Goal: Information Seeking & Learning: Learn about a topic

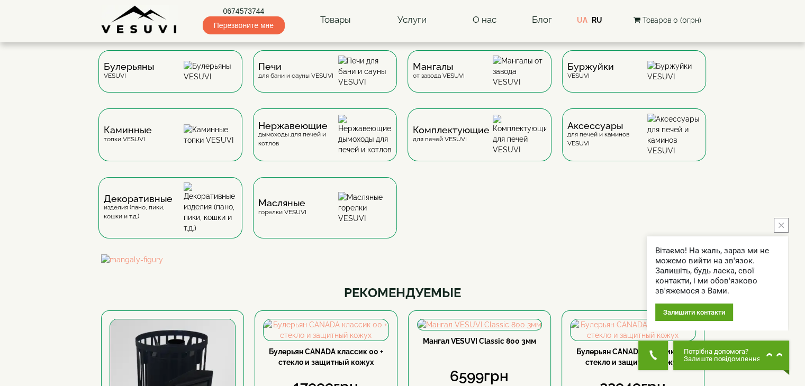
click at [778, 229] on button "close button" at bounding box center [780, 225] width 15 height 15
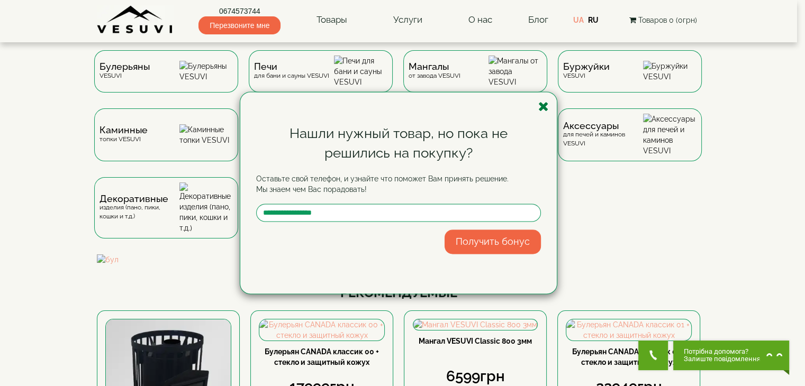
click at [547, 104] on icon "button" at bounding box center [543, 106] width 11 height 13
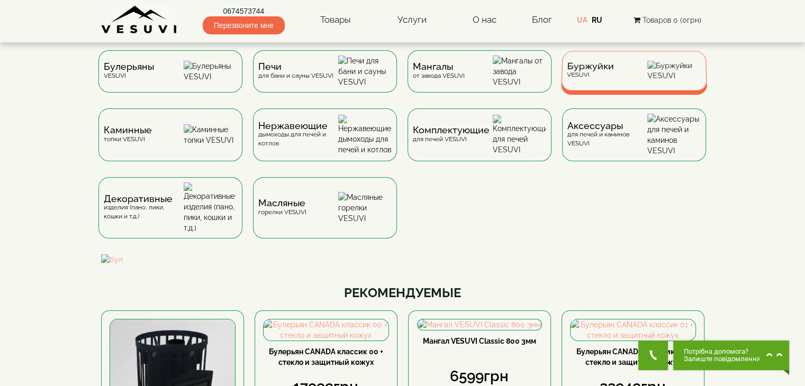
click at [630, 80] on div "Буржуйки VESUVI" at bounding box center [634, 71] width 146 height 40
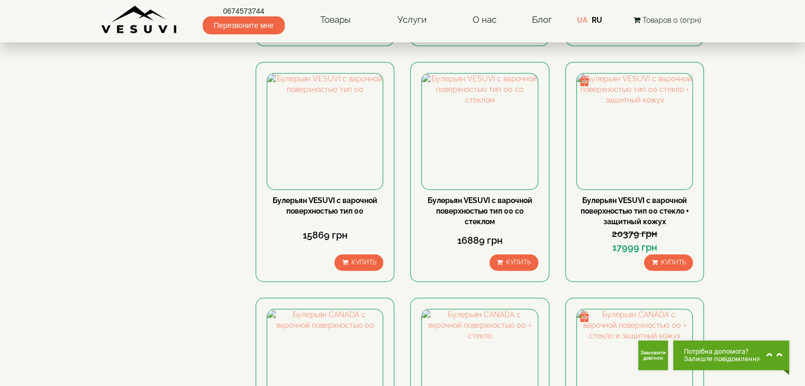
scroll to position [688, 0]
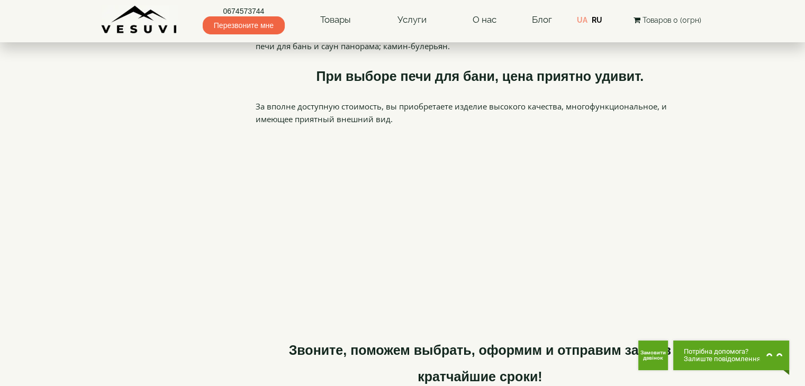
scroll to position [3386, 0]
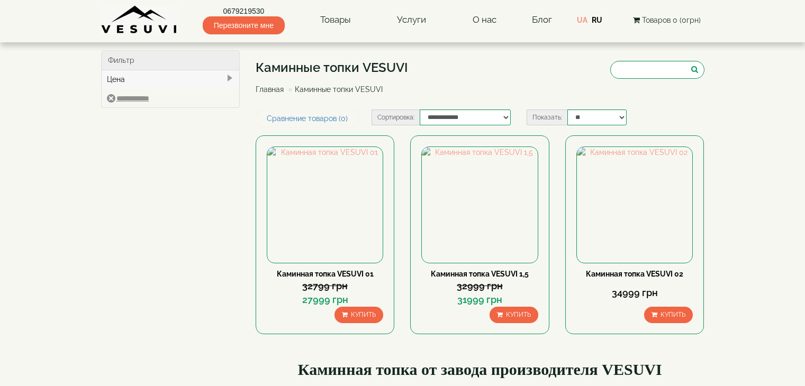
type input "*****"
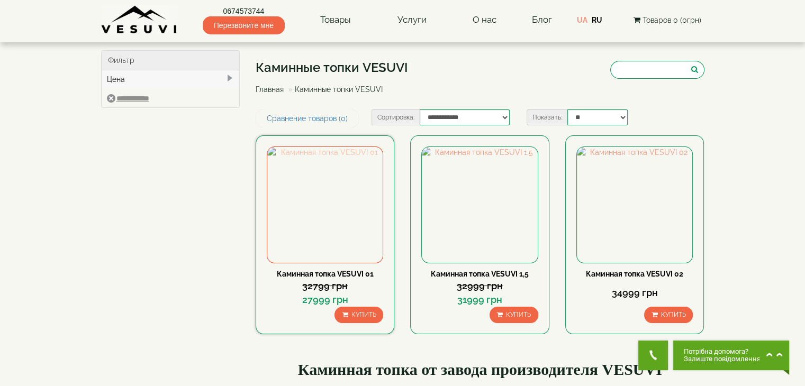
click at [281, 210] on img at bounding box center [324, 204] width 115 height 115
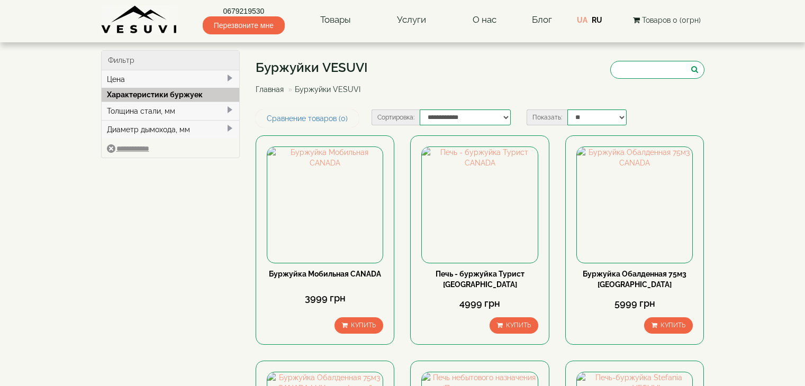
type input "****"
type input "*****"
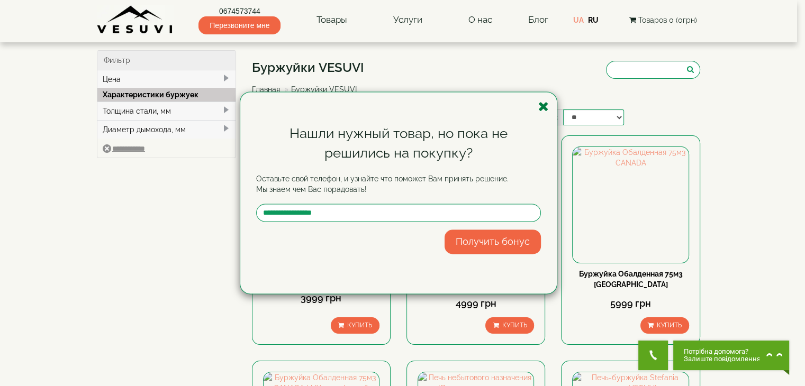
click at [546, 103] on icon "button" at bounding box center [543, 106] width 11 height 13
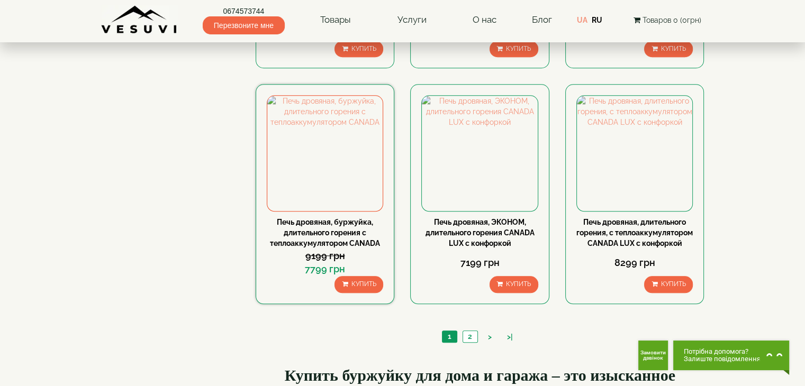
scroll to position [1270, 0]
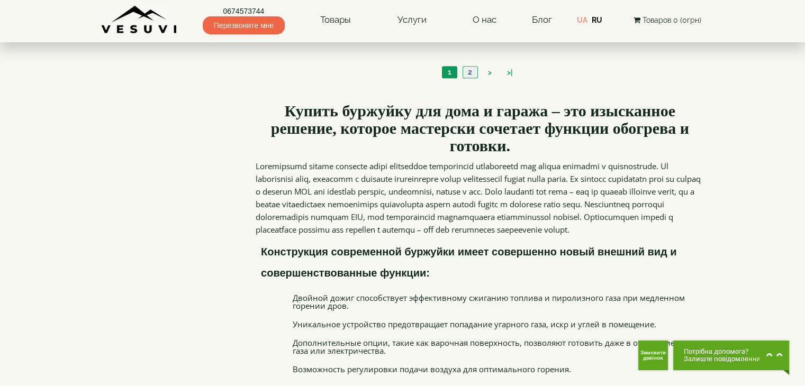
click at [473, 78] on link "2" at bounding box center [469, 72] width 15 height 11
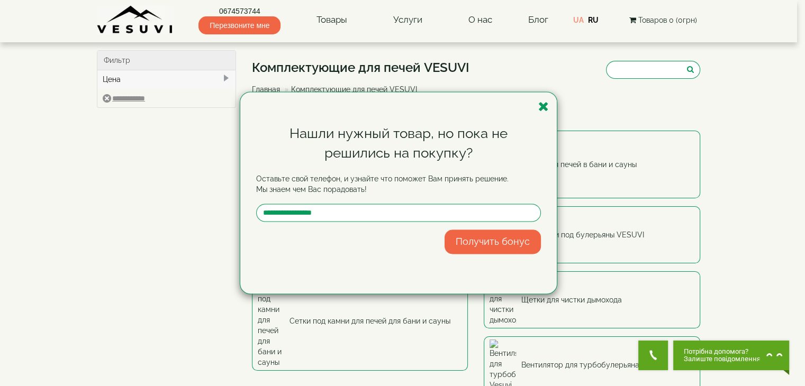
click at [546, 115] on div "Нашли нужный товар, но пока не решились на покупку? Оставьте свой телефон, и уз…" at bounding box center [398, 193] width 316 height 202
click at [542, 111] on icon "button" at bounding box center [543, 106] width 11 height 13
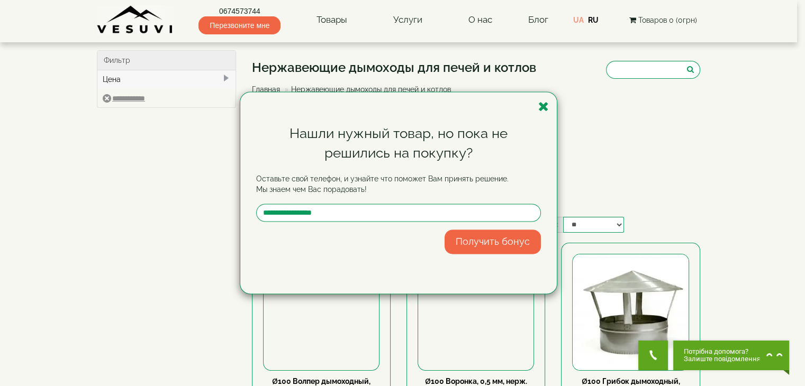
click at [547, 114] on div "Нашли нужный товар, но пока не решились на покупку? Оставьте свой телефон, и уз…" at bounding box center [398, 193] width 316 height 202
click at [544, 109] on icon "button" at bounding box center [543, 106] width 11 height 13
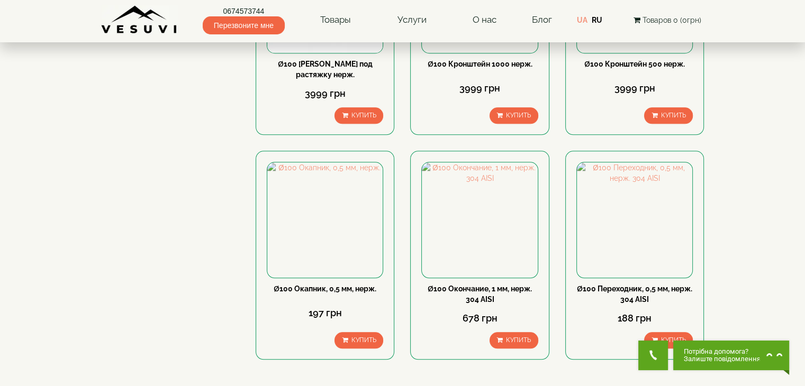
scroll to position [1058, 0]
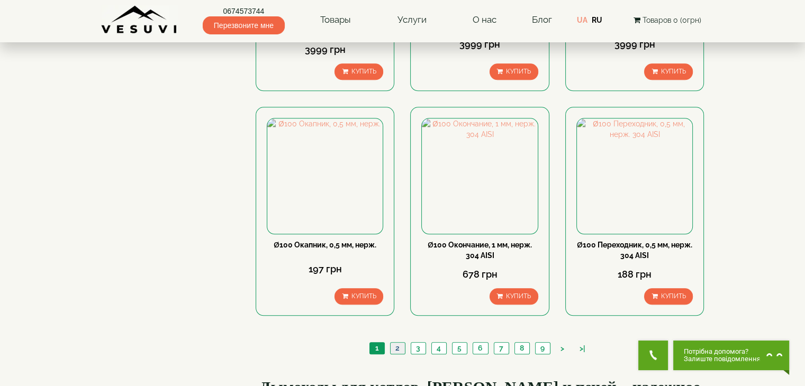
click at [401, 343] on link "2" at bounding box center [397, 348] width 15 height 11
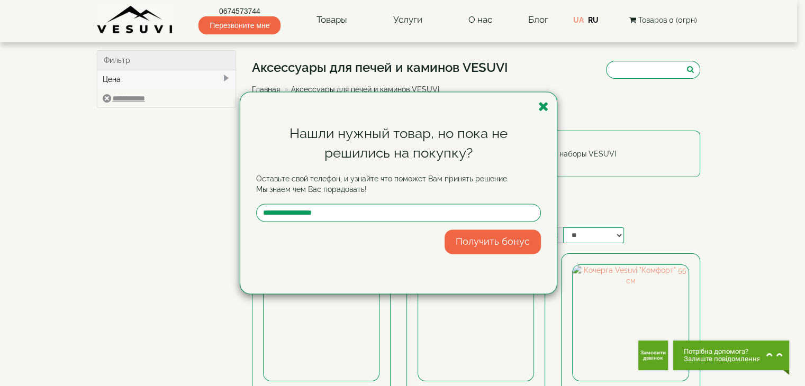
click at [536, 110] on div "Нашли нужный товар, но пока не решились на покупку? Оставьте свой телефон, и уз…" at bounding box center [398, 193] width 316 height 202
click at [543, 107] on icon "button" at bounding box center [543, 106] width 11 height 13
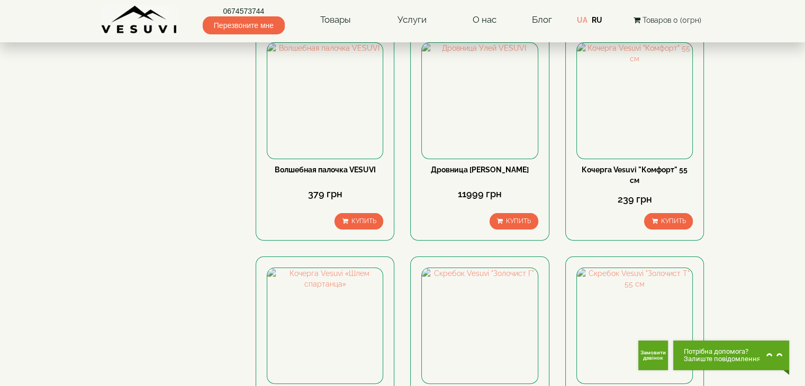
scroll to position [212, 0]
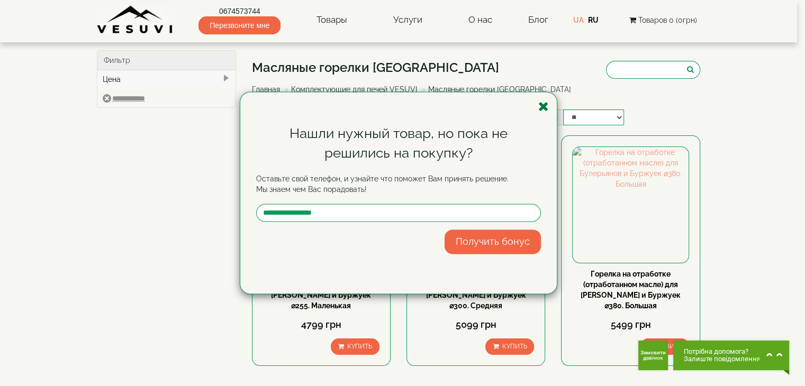
click at [546, 106] on icon "button" at bounding box center [543, 106] width 11 height 13
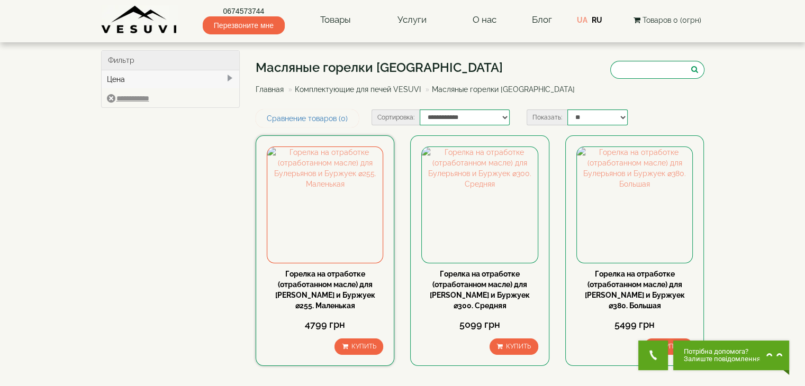
click at [326, 292] on link "Горелка на отработке (отработанном масле) для Булерьянов и Буржуек ⌀255. Малень…" at bounding box center [325, 290] width 100 height 40
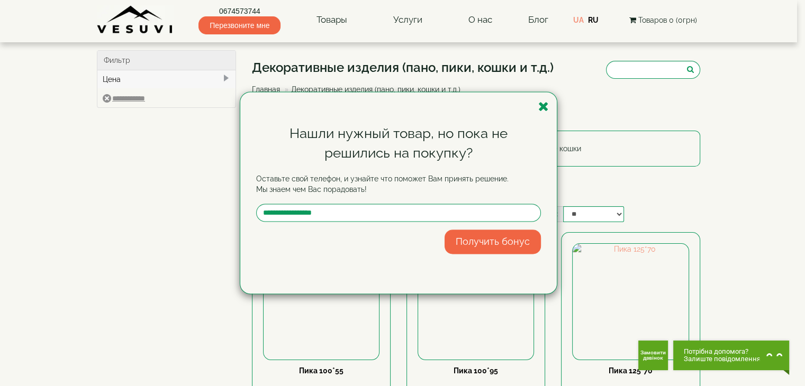
click at [541, 106] on icon "button" at bounding box center [543, 106] width 11 height 13
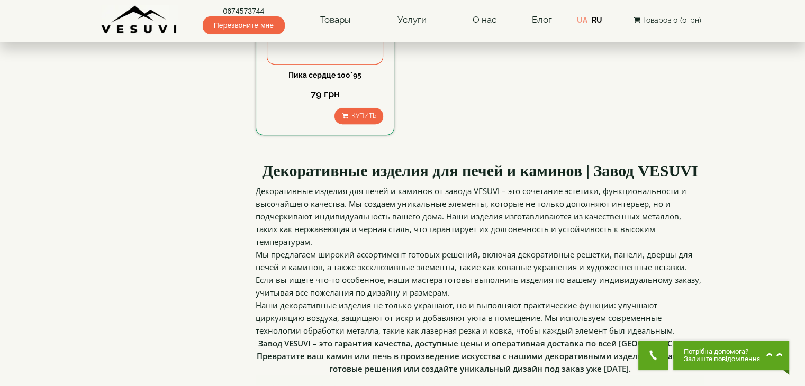
scroll to position [794, 0]
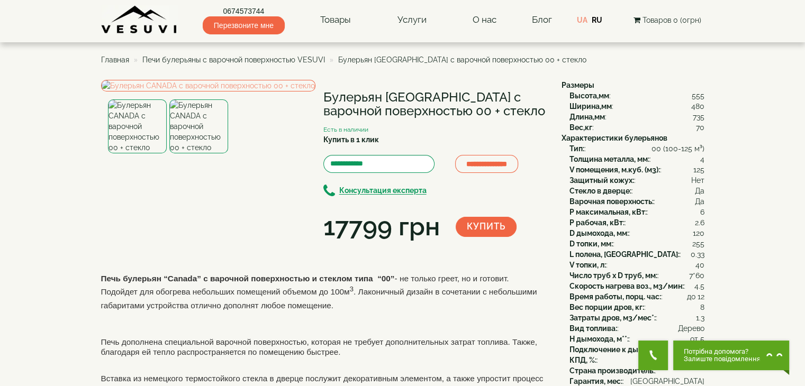
click at [196, 153] on img at bounding box center [198, 126] width 59 height 54
click at [206, 92] on img at bounding box center [208, 86] width 214 height 12
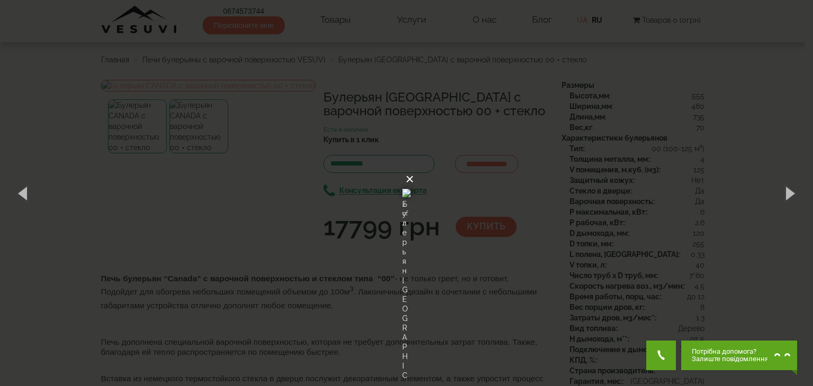
click at [414, 168] on button "×" at bounding box center [409, 179] width 8 height 23
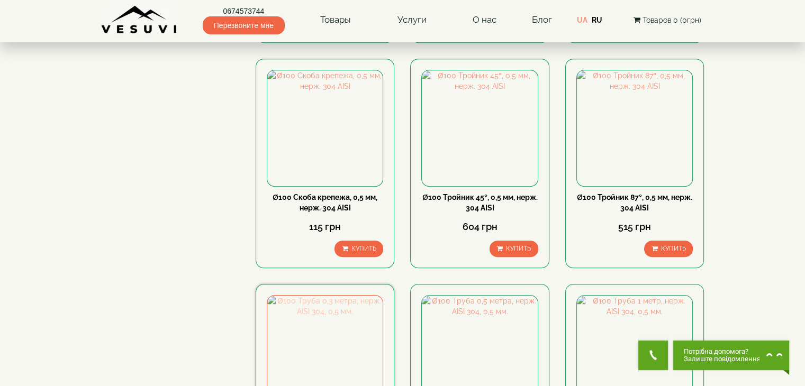
scroll to position [794, 0]
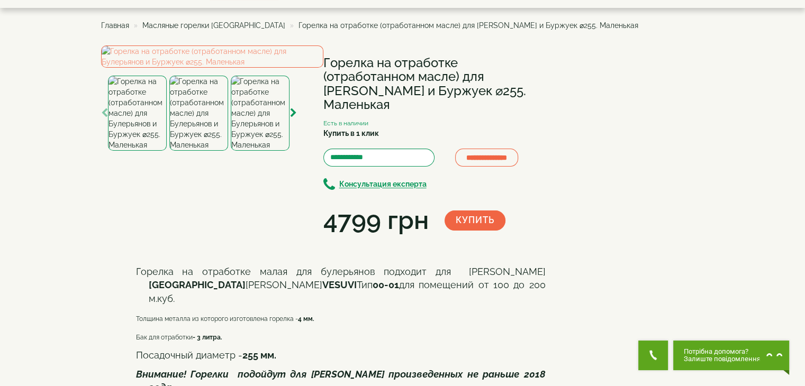
scroll to position [53, 0]
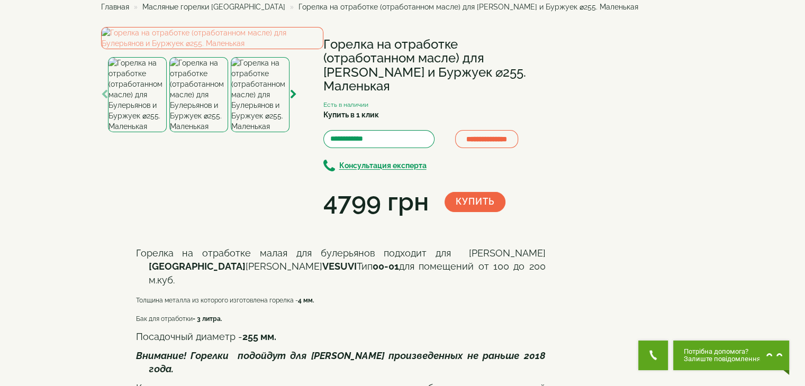
click at [214, 132] on img at bounding box center [198, 94] width 59 height 75
click at [262, 132] on img at bounding box center [260, 94] width 59 height 75
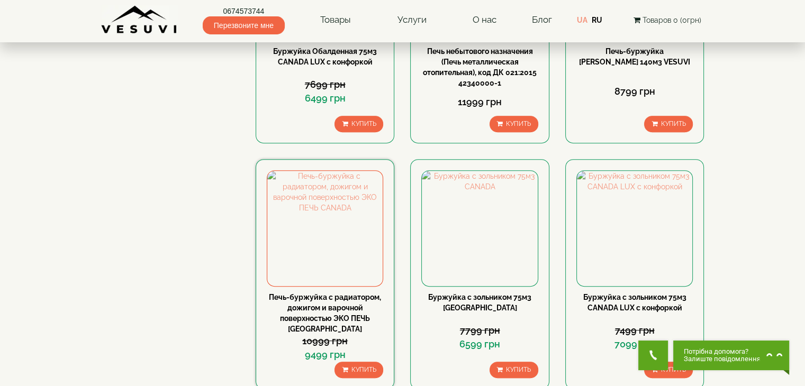
scroll to position [529, 0]
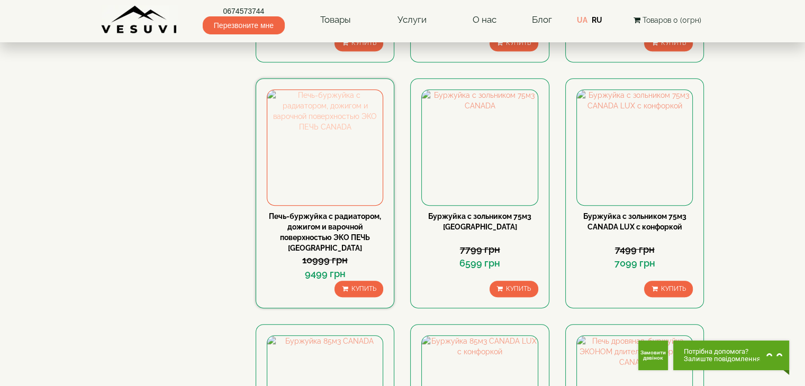
click at [329, 152] on img at bounding box center [324, 147] width 115 height 115
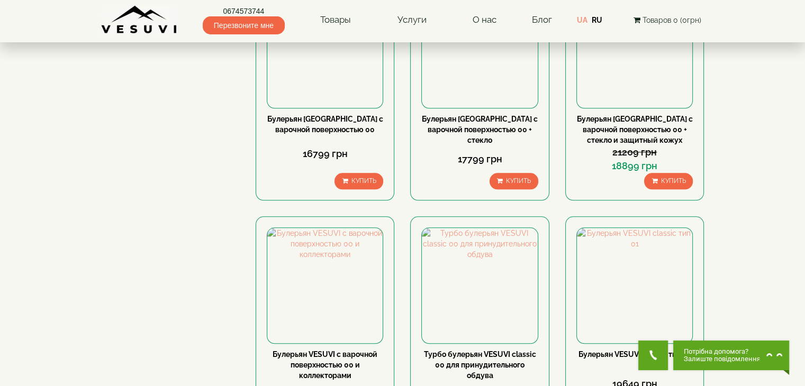
scroll to position [1005, 0]
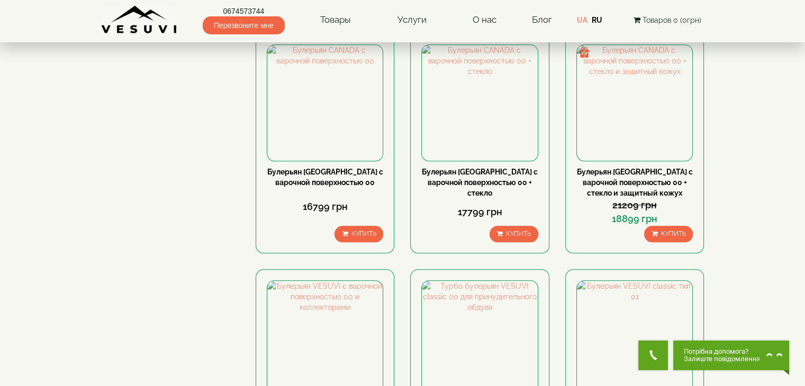
click at [89, 24] on header "0674573744 Перезвоните мне Товары Булерьяны VESUVI Мангалы от завода VESUVI Печ…" at bounding box center [402, 21] width 805 height 42
click at [160, 38] on div "0674573744 Перезвоните мне Товары Булерьяны VESUVI Мангалы от завода VESUVI Печ…" at bounding box center [402, 21] width 619 height 42
click at [149, 32] on img at bounding box center [139, 19] width 77 height 29
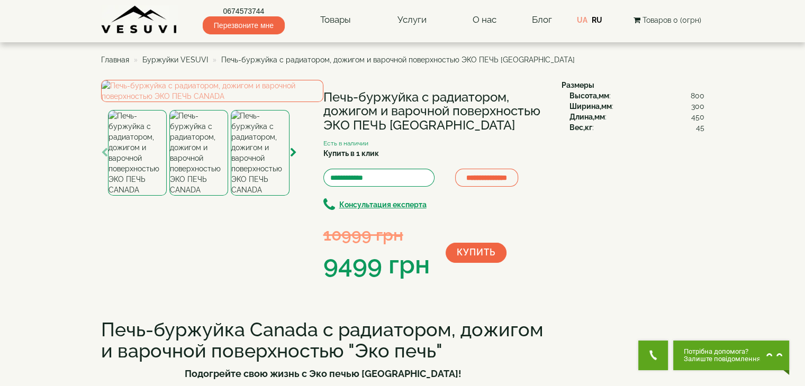
click at [212, 196] on img at bounding box center [198, 153] width 59 height 86
click at [261, 196] on img at bounding box center [260, 153] width 59 height 86
click at [292, 158] on icon "button" at bounding box center [293, 153] width 7 height 10
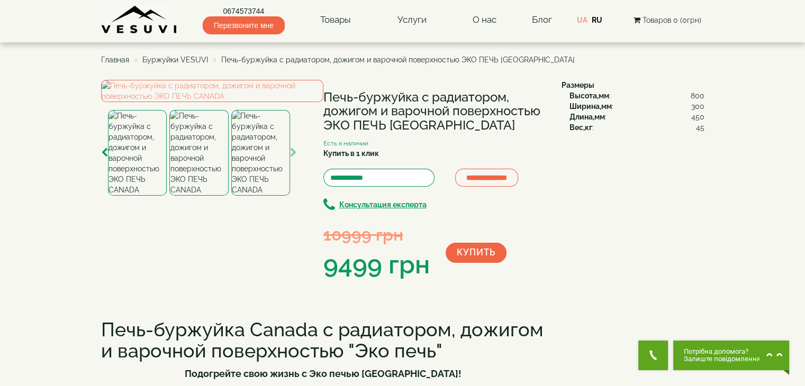
click at [269, 196] on img at bounding box center [260, 153] width 59 height 86
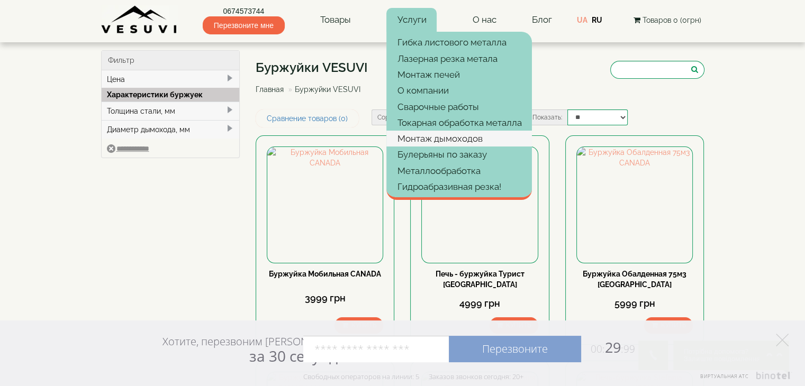
click at [425, 135] on link "Монтаж дымоходов" at bounding box center [458, 139] width 145 height 16
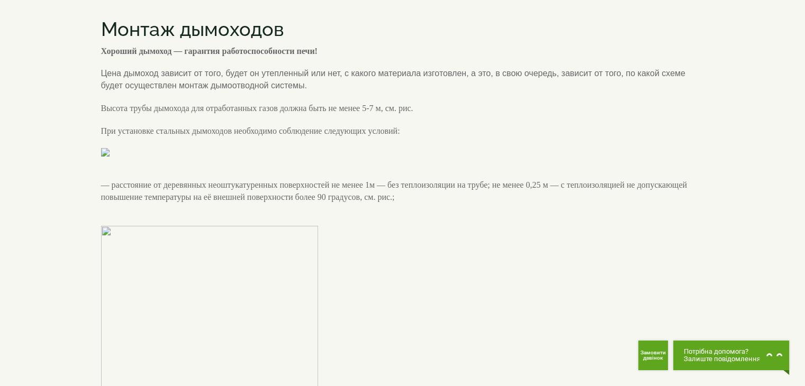
scroll to position [53, 0]
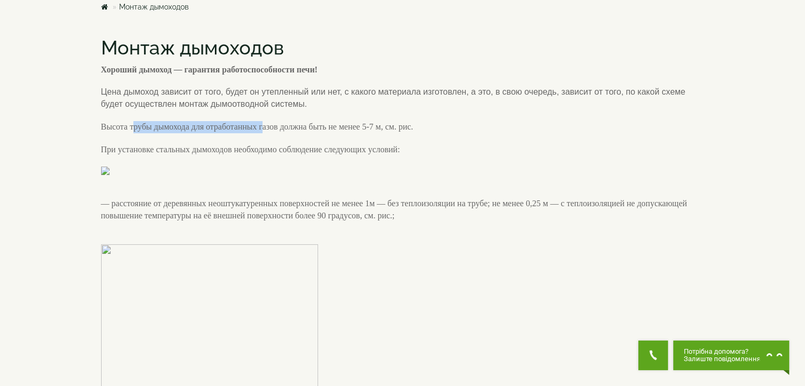
drag, startPoint x: 187, startPoint y: 128, endPoint x: 277, endPoint y: 128, distance: 90.5
click at [277, 128] on p "Высота трубы дымохода для отработанных газов должна быть не менее 5-7 м, см. ри…" at bounding box center [402, 127] width 603 height 12
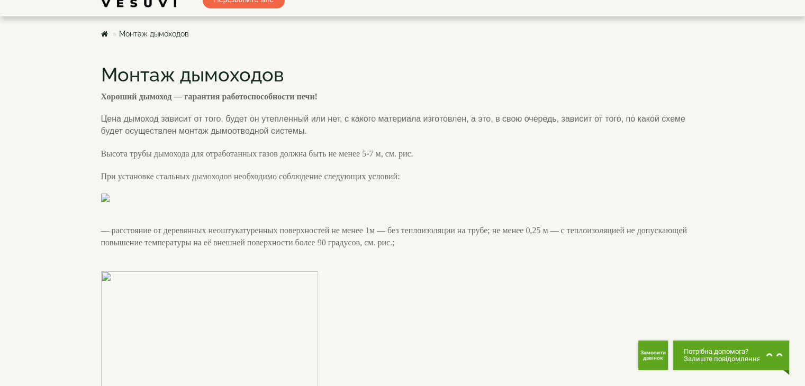
scroll to position [0, 0]
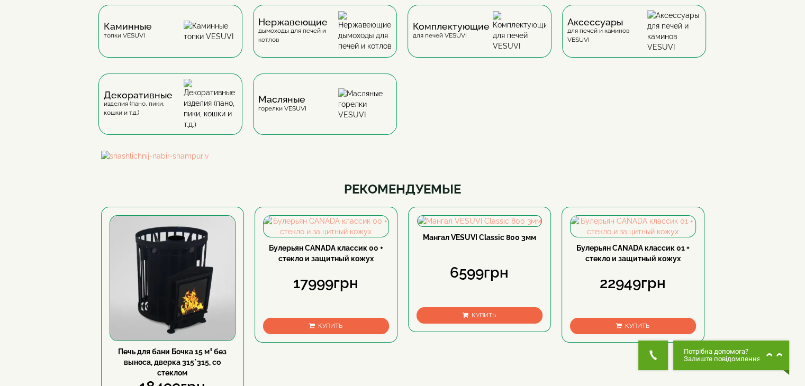
scroll to position [106, 0]
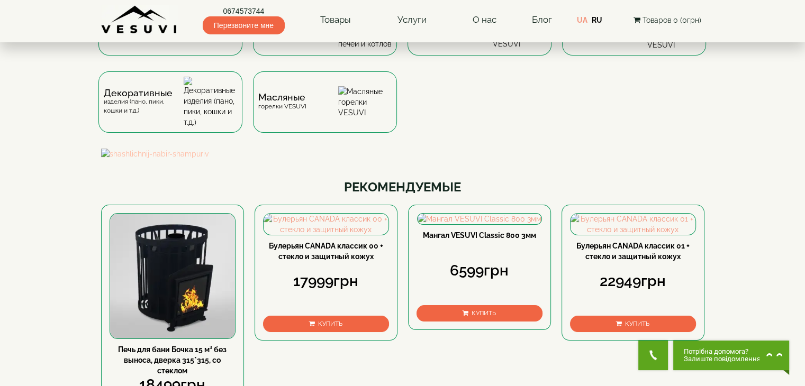
click at [423, 159] on img at bounding box center [402, 154] width 603 height 11
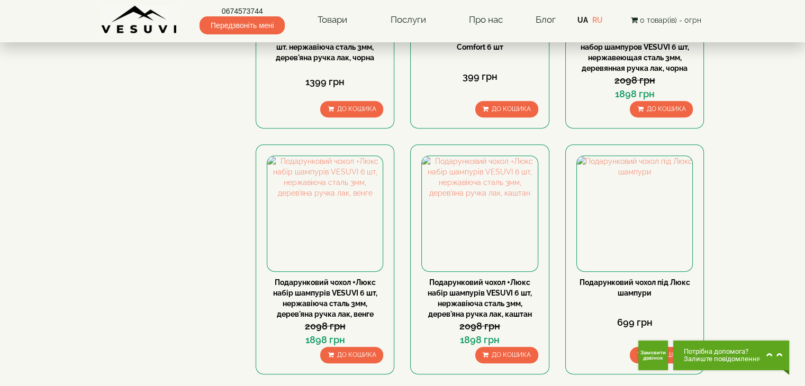
scroll to position [476, 0]
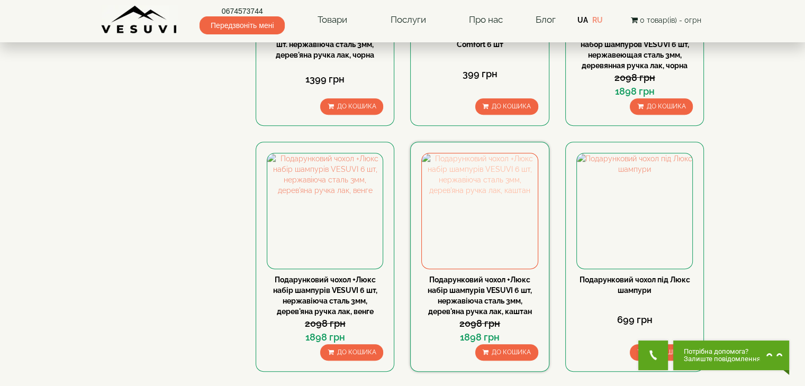
click at [444, 235] on img at bounding box center [479, 210] width 115 height 115
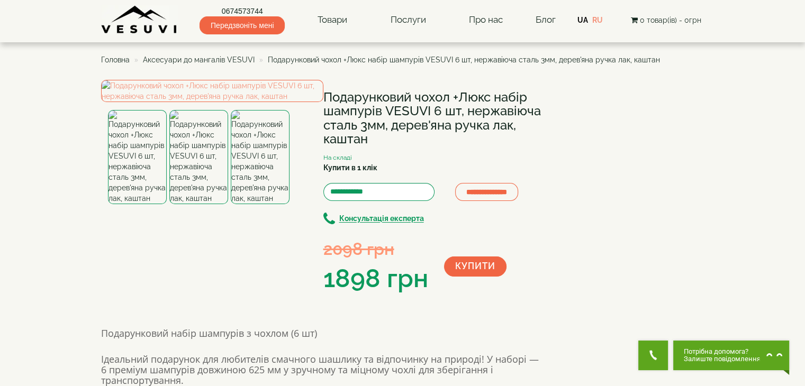
click at [184, 204] on img at bounding box center [198, 157] width 59 height 94
click at [256, 204] on img at bounding box center [260, 157] width 59 height 94
click at [201, 204] on img at bounding box center [198, 157] width 59 height 94
click at [163, 204] on img at bounding box center [137, 157] width 59 height 94
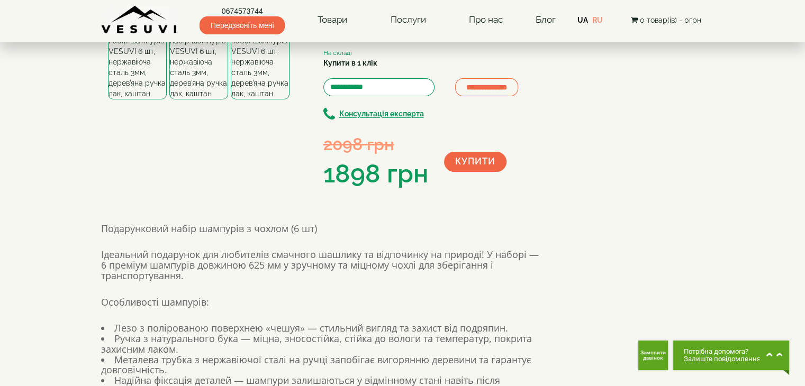
scroll to position [159, 0]
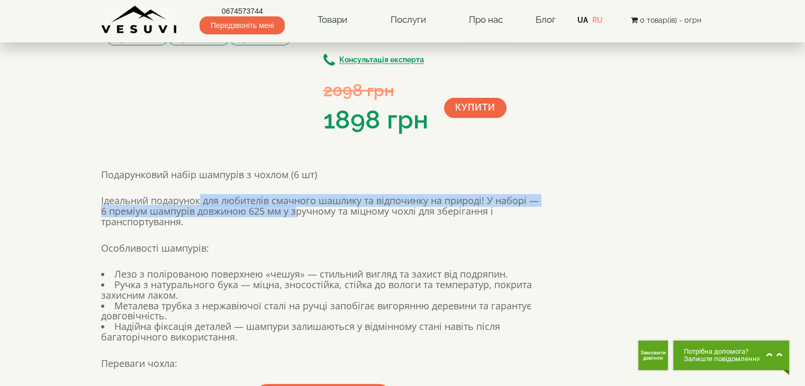
drag, startPoint x: 275, startPoint y: 255, endPoint x: 295, endPoint y: 255, distance: 20.6
click at [295, 238] on h4 "Ідеальний подарунок для любителів смачного шашлику та відпочинку на природі! У …" at bounding box center [323, 212] width 444 height 52
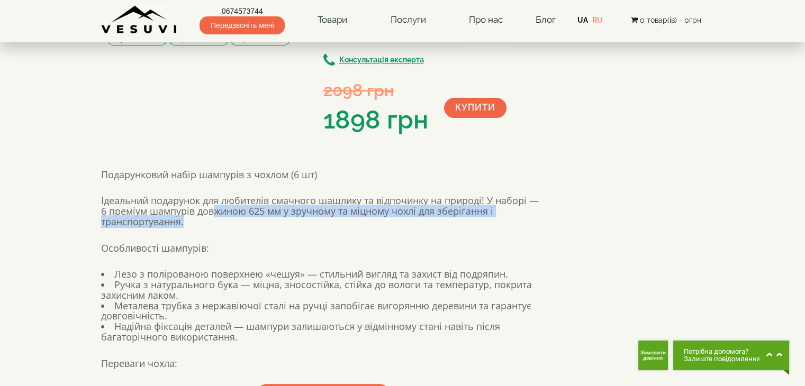
drag, startPoint x: 216, startPoint y: 257, endPoint x: 485, endPoint y: 271, distance: 268.6
click at [485, 238] on h4 "Ідеальний подарунок для любителів смачного шашлику та відпочинку на природі! У …" at bounding box center [323, 212] width 444 height 52
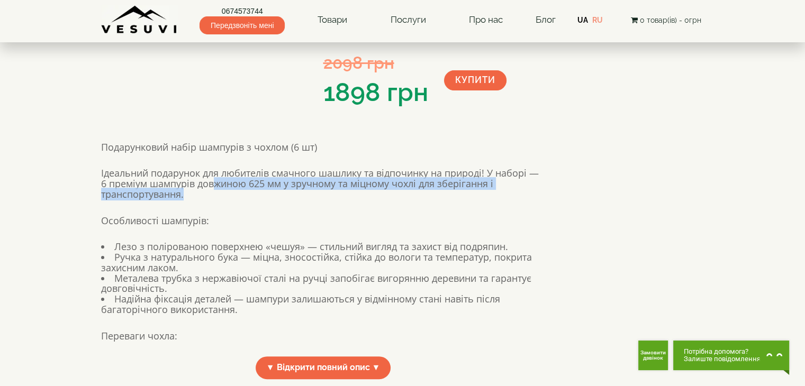
scroll to position [212, 0]
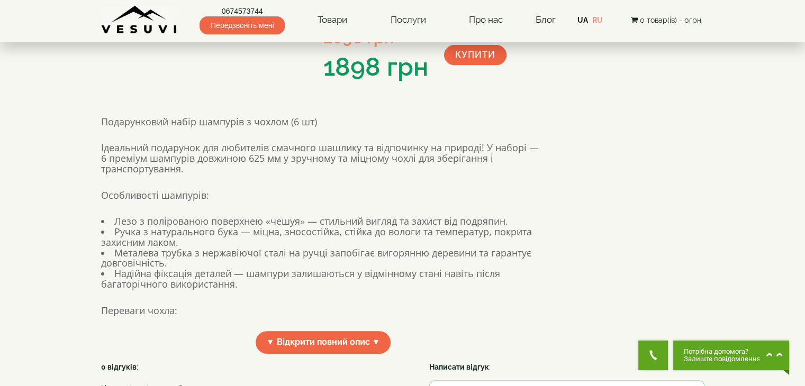
drag, startPoint x: 154, startPoint y: 269, endPoint x: 314, endPoint y: 268, distance: 160.3
click at [314, 268] on ul "Лезо з полірованою поверхнею «чешуя» — стильний вигляд та захист від подряпин. …" at bounding box center [323, 253] width 444 height 74
drag, startPoint x: 338, startPoint y: 264, endPoint x: 525, endPoint y: 265, distance: 186.8
click at [525, 227] on li "Лезо з полірованою поверхнею «чешуя» — стильний вигляд та захист від подряпин." at bounding box center [323, 221] width 444 height 11
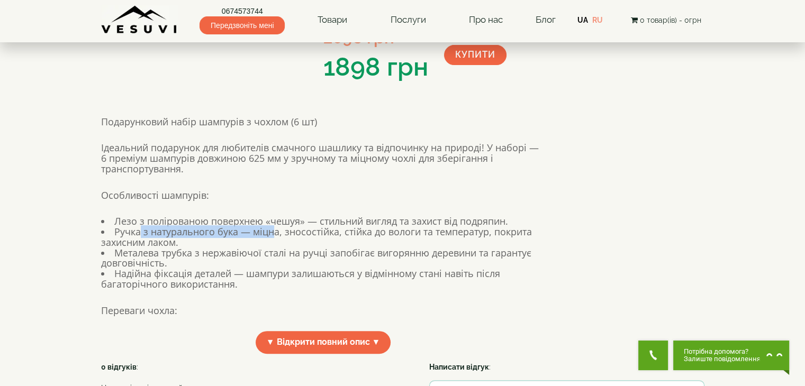
drag, startPoint x: 248, startPoint y: 276, endPoint x: 272, endPoint y: 278, distance: 24.4
click at [272, 248] on li "Ручка з натурального бука — міцна, зносостійка, стійка до вологи та температур,…" at bounding box center [323, 237] width 444 height 21
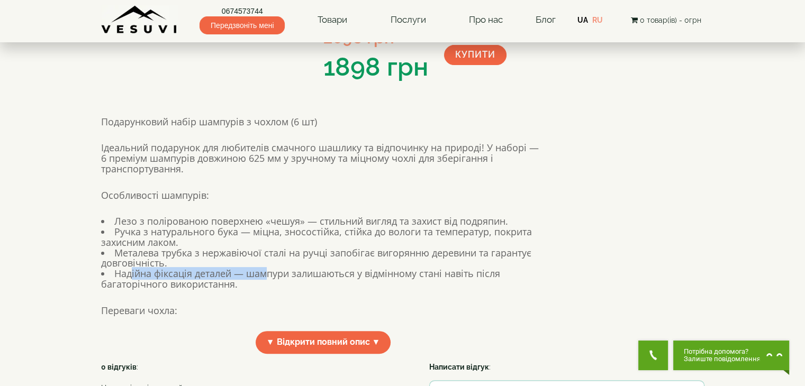
drag, startPoint x: 130, startPoint y: 318, endPoint x: 266, endPoint y: 318, distance: 135.4
click at [266, 290] on li "Надійна фіксація деталей — шампури залишаються у відмінному стані навіть після …" at bounding box center [323, 279] width 444 height 21
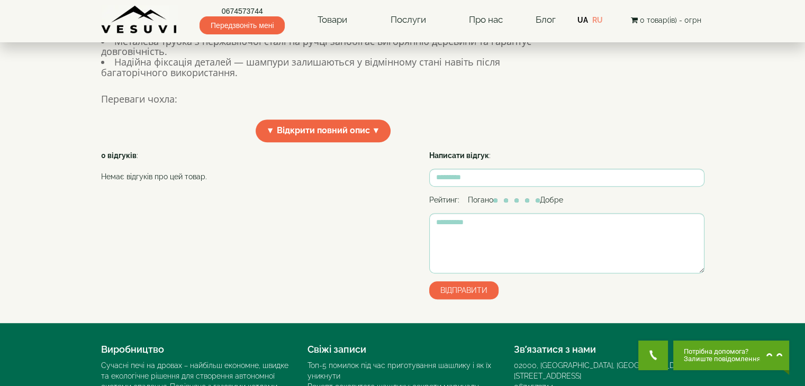
scroll to position [587, 0]
